Goal: Transaction & Acquisition: Purchase product/service

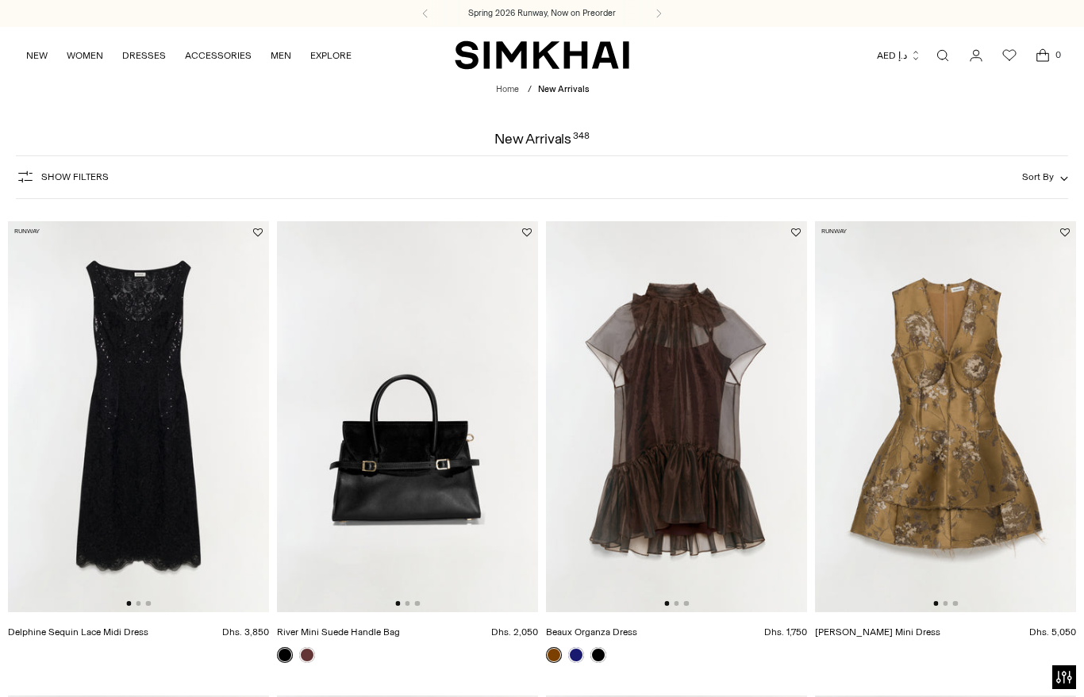
click at [654, 224] on img at bounding box center [676, 417] width 261 height 392
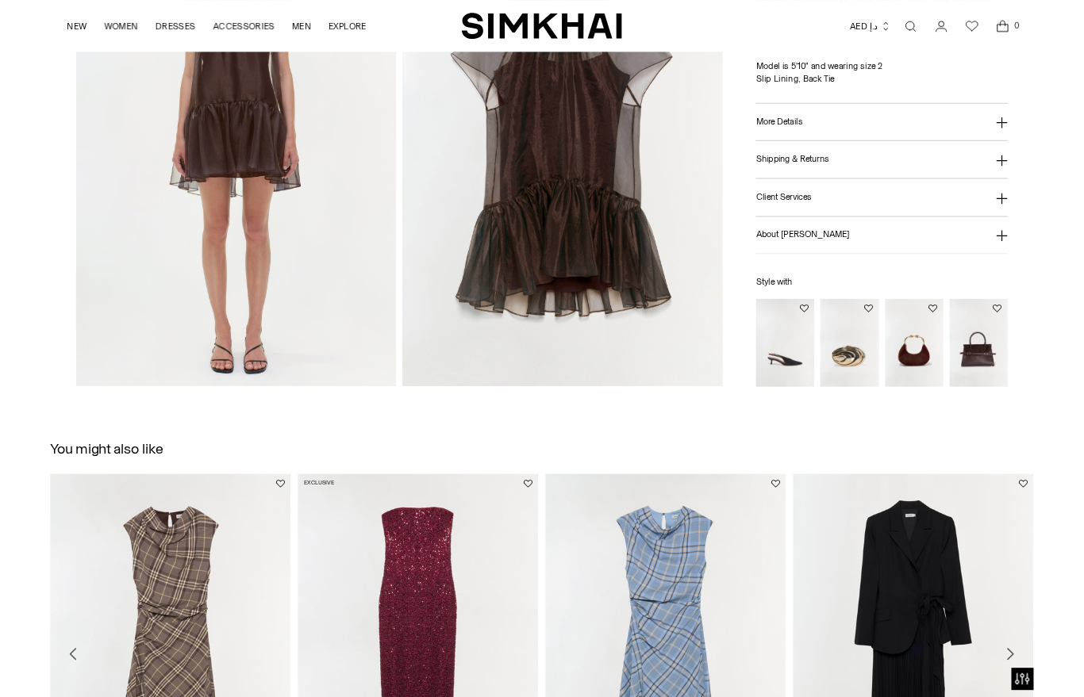
scroll to position [723, 0]
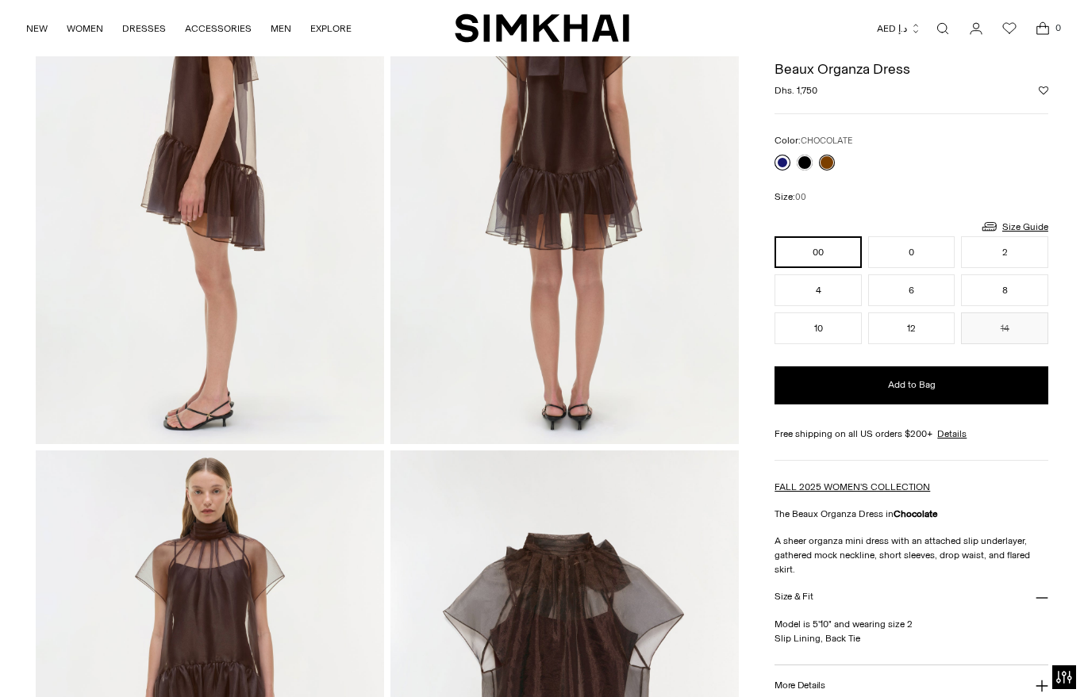
click at [779, 157] on link at bounding box center [782, 162] width 16 height 16
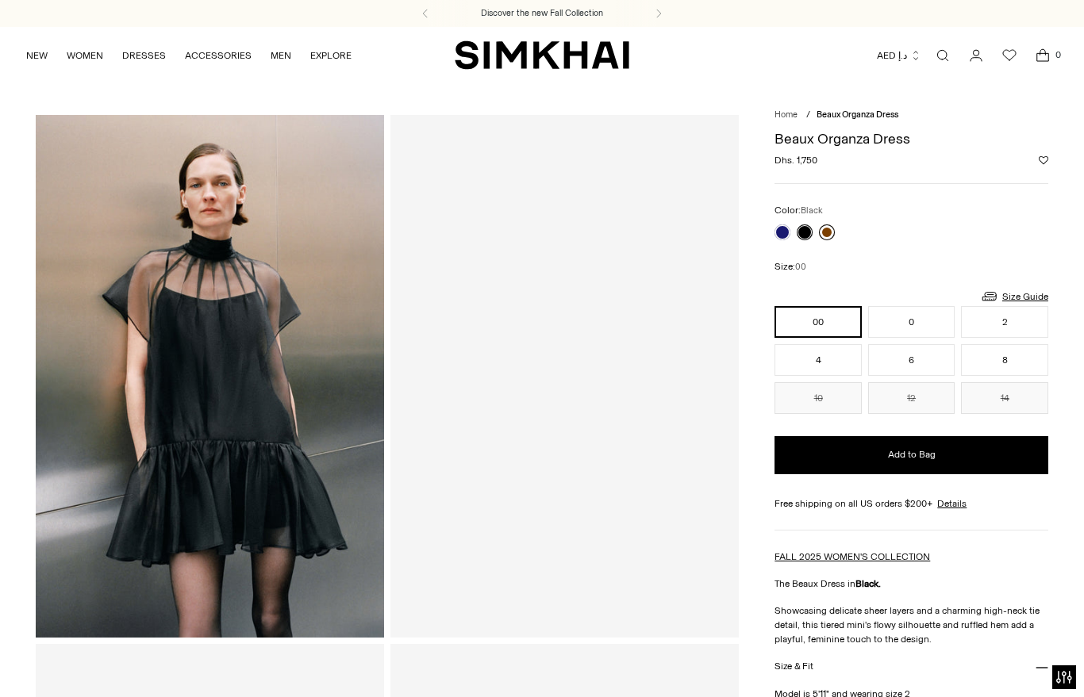
click at [824, 229] on link at bounding box center [827, 232] width 16 height 16
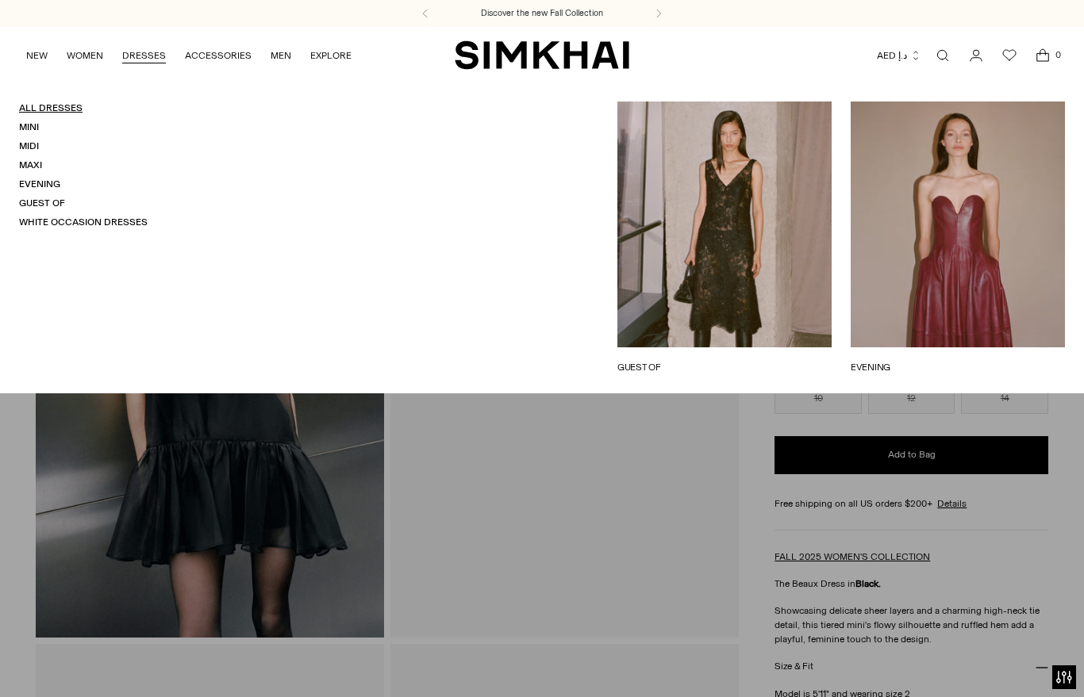
click at [56, 104] on link "All Dresses" at bounding box center [50, 107] width 63 height 11
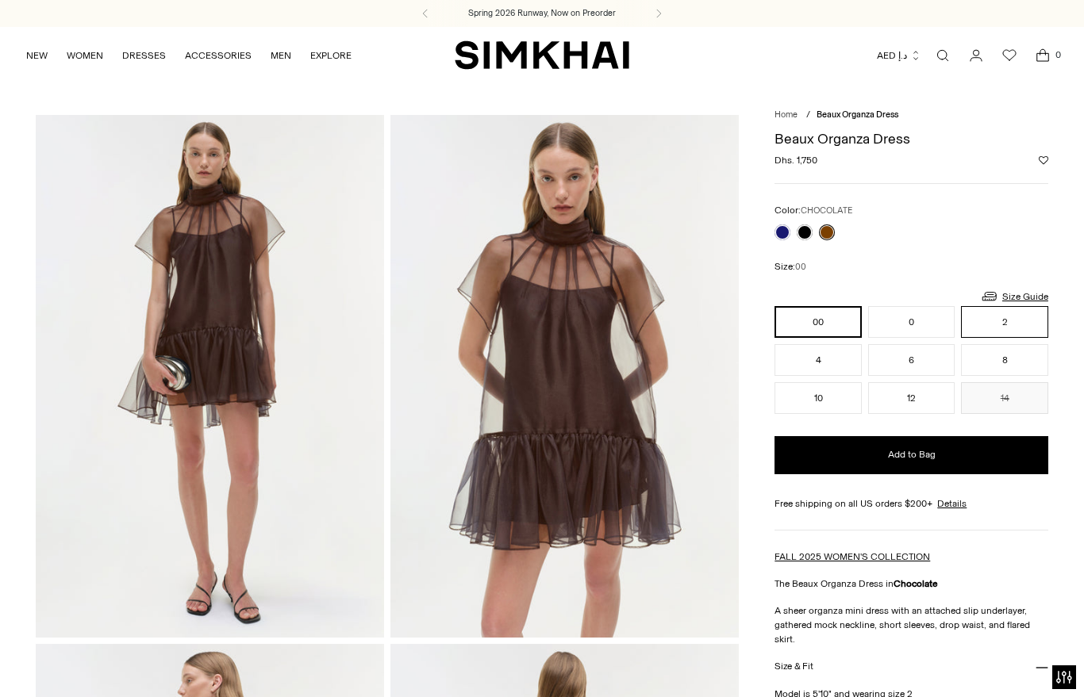
click at [1006, 335] on button "2" at bounding box center [1004, 322] width 87 height 32
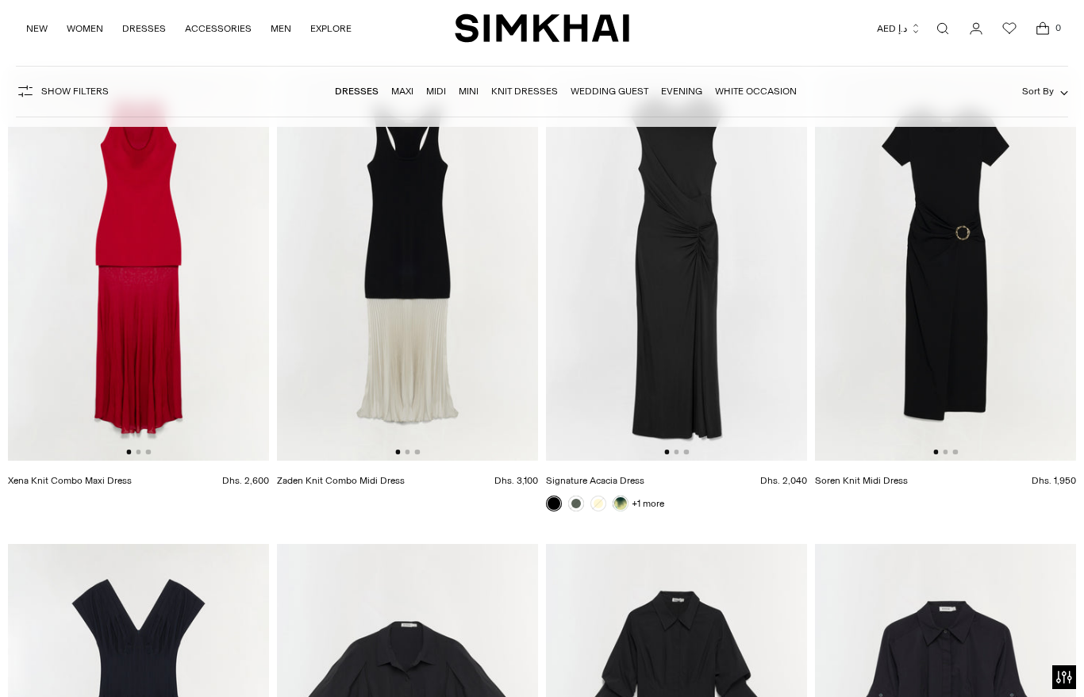
scroll to position [10486, 0]
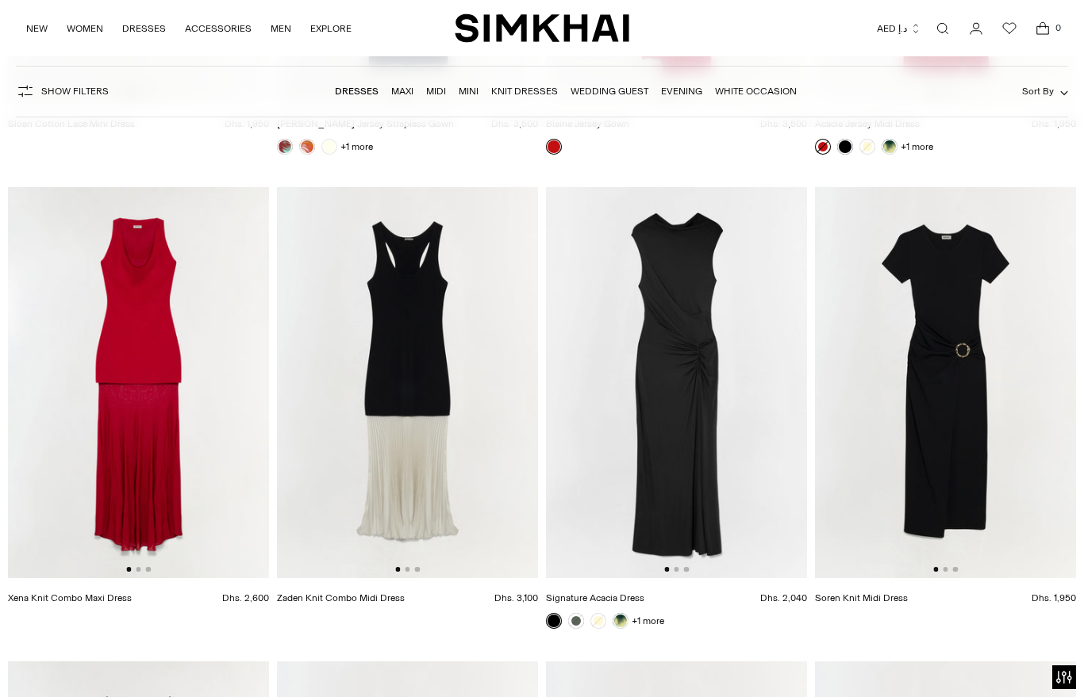
click at [609, 92] on link "Wedding Guest" at bounding box center [609, 91] width 78 height 11
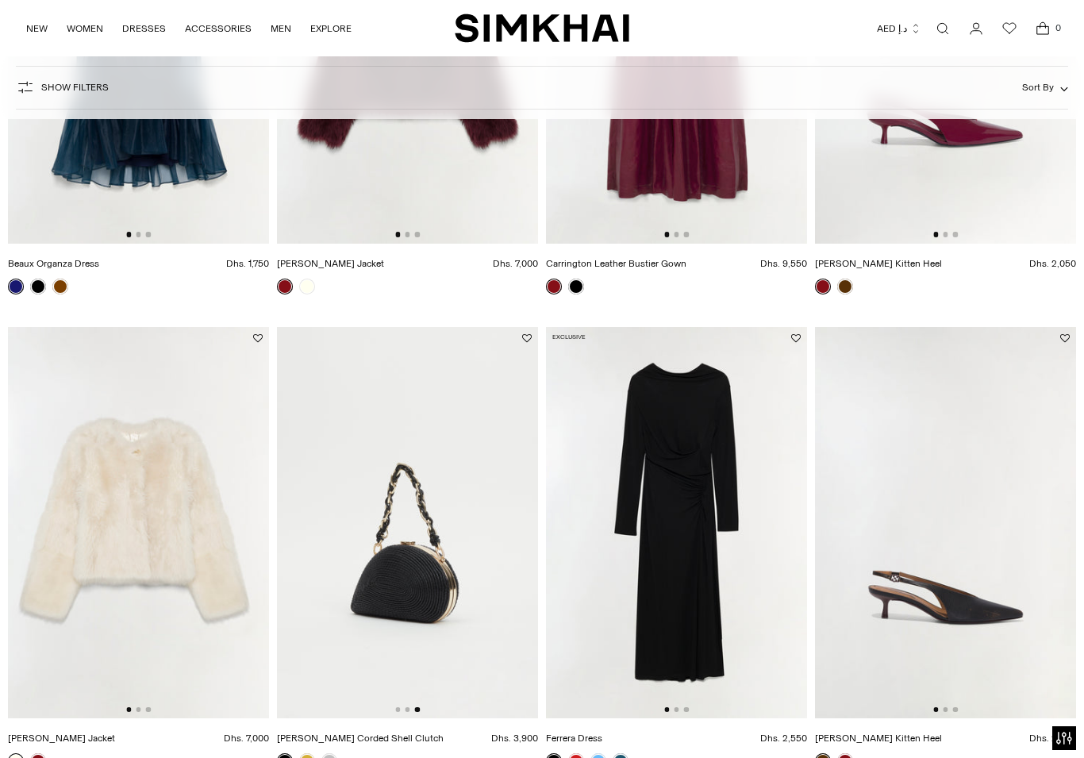
scroll to position [0, 522]
click at [407, 570] on img at bounding box center [407, 523] width 261 height 392
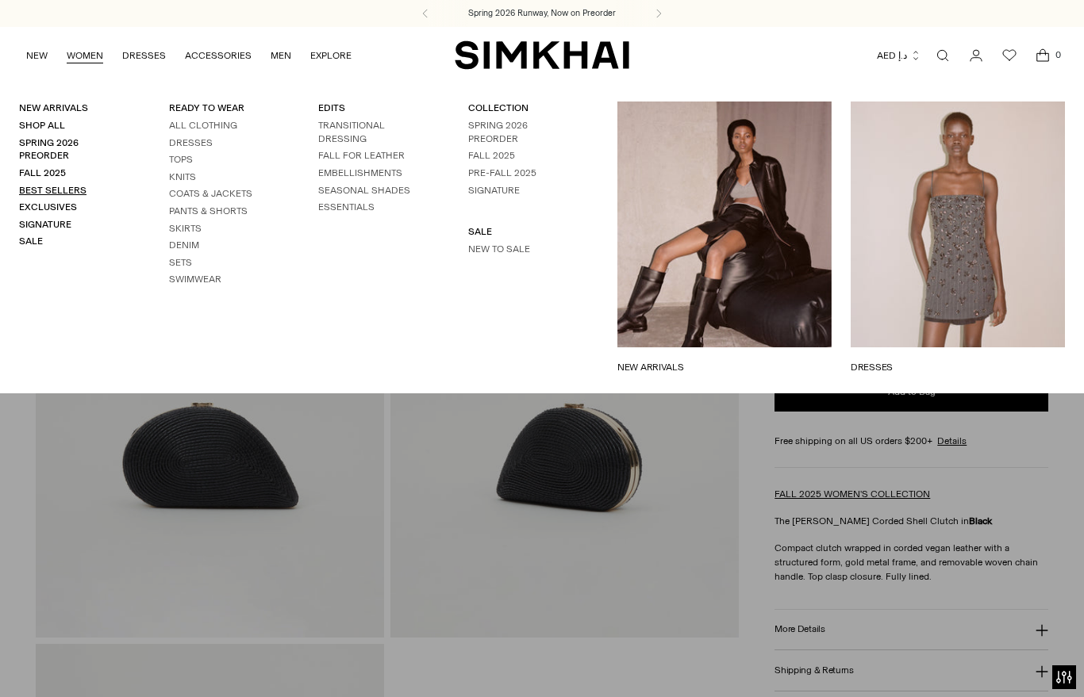
click at [83, 185] on link "Best Sellers" at bounding box center [52, 190] width 67 height 11
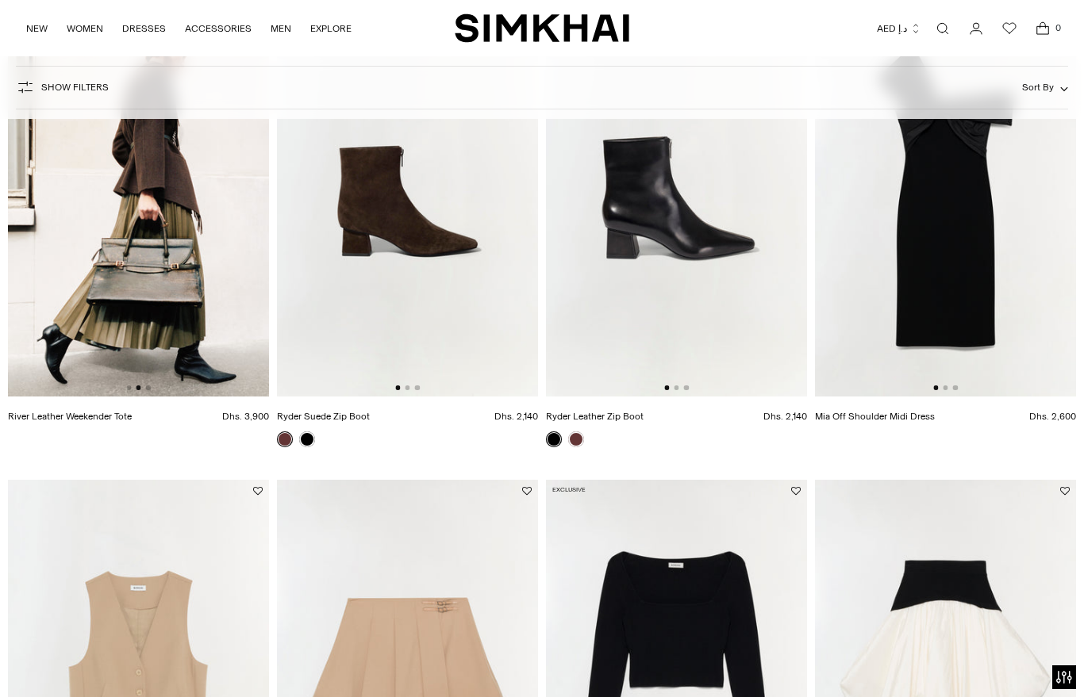
scroll to position [2114, 0]
click at [47, 25] on link "NEW" at bounding box center [36, 28] width 21 height 35
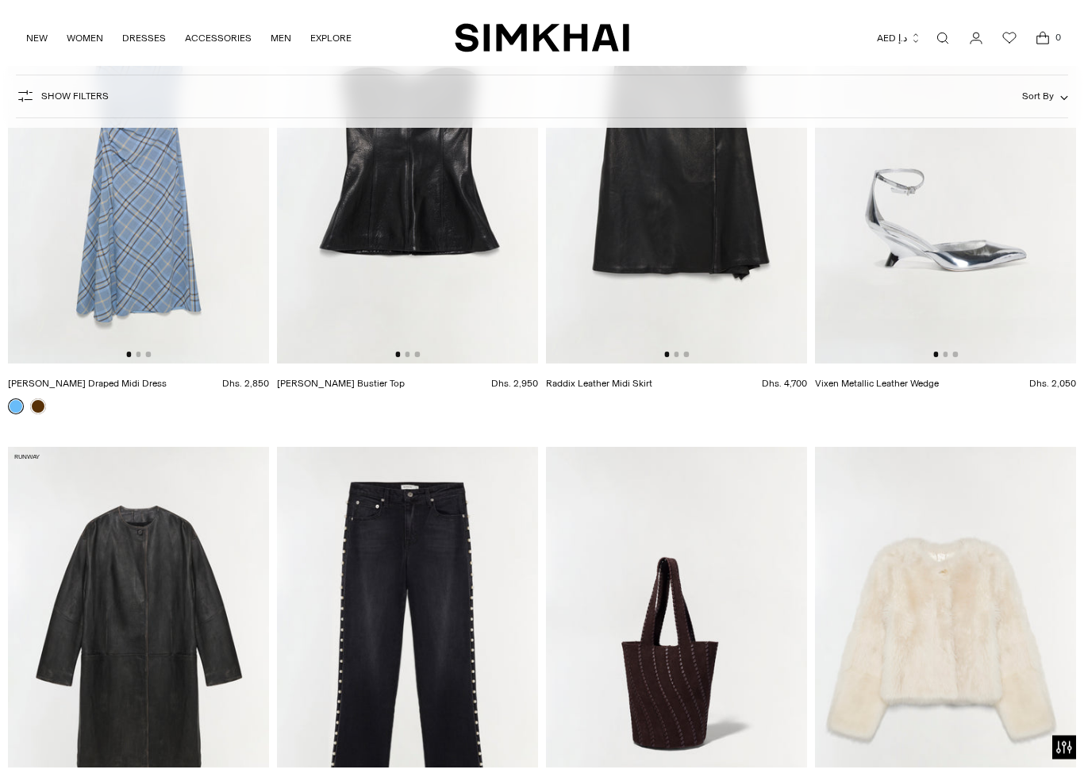
scroll to position [2671, 0]
